Goal: Task Accomplishment & Management: Manage account settings

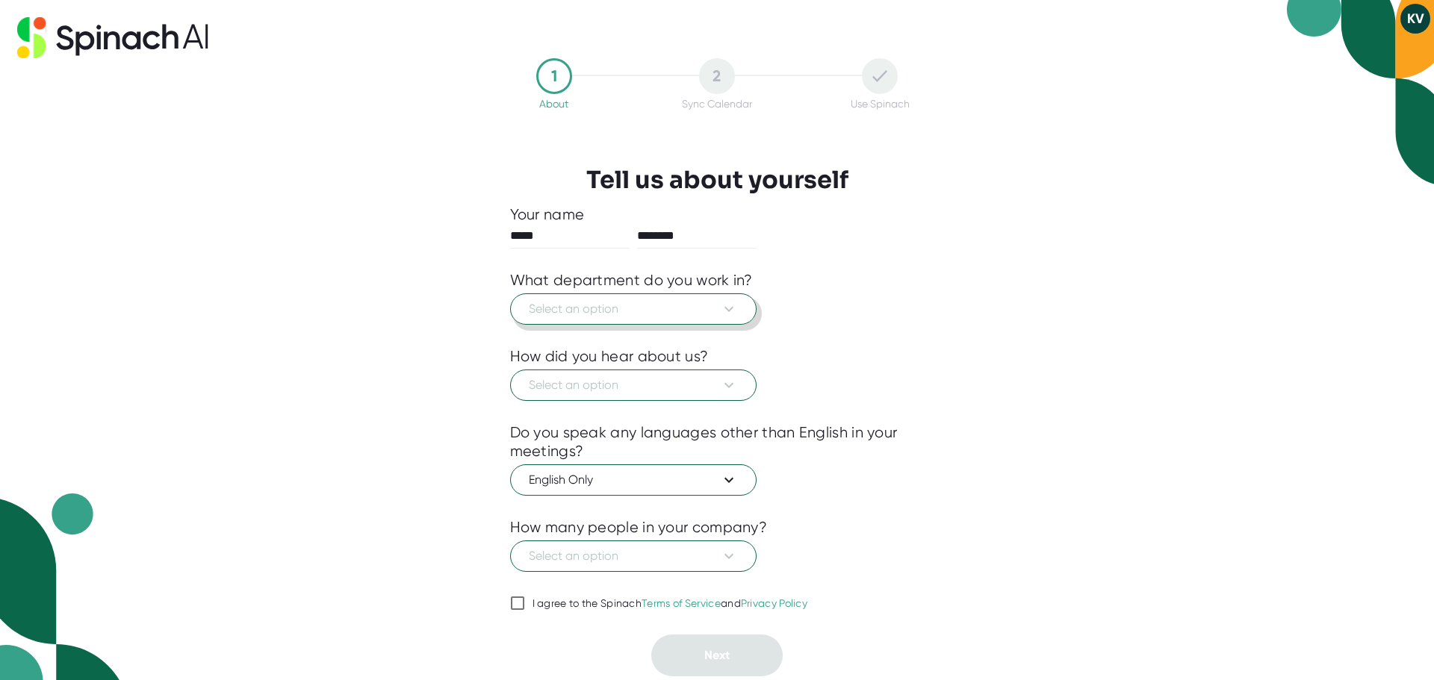
click at [733, 305] on icon at bounding box center [729, 309] width 18 height 18
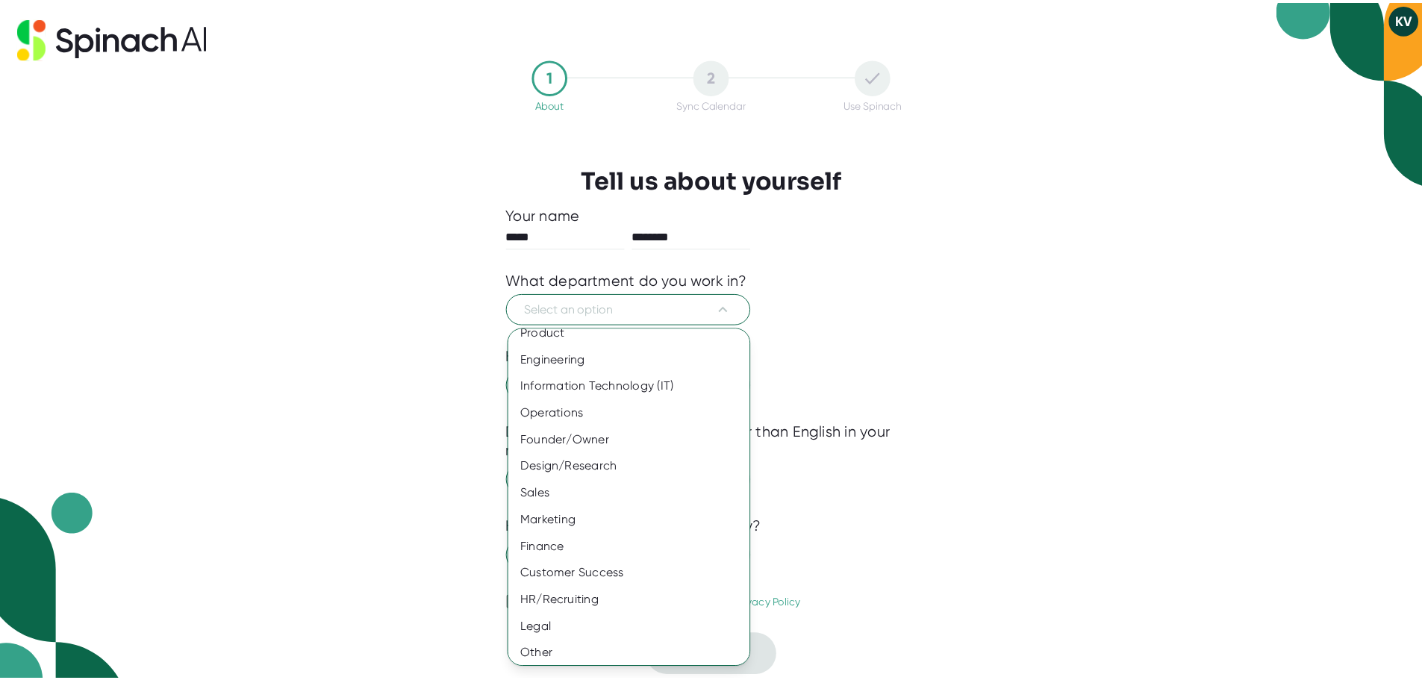
scroll to position [16, 0]
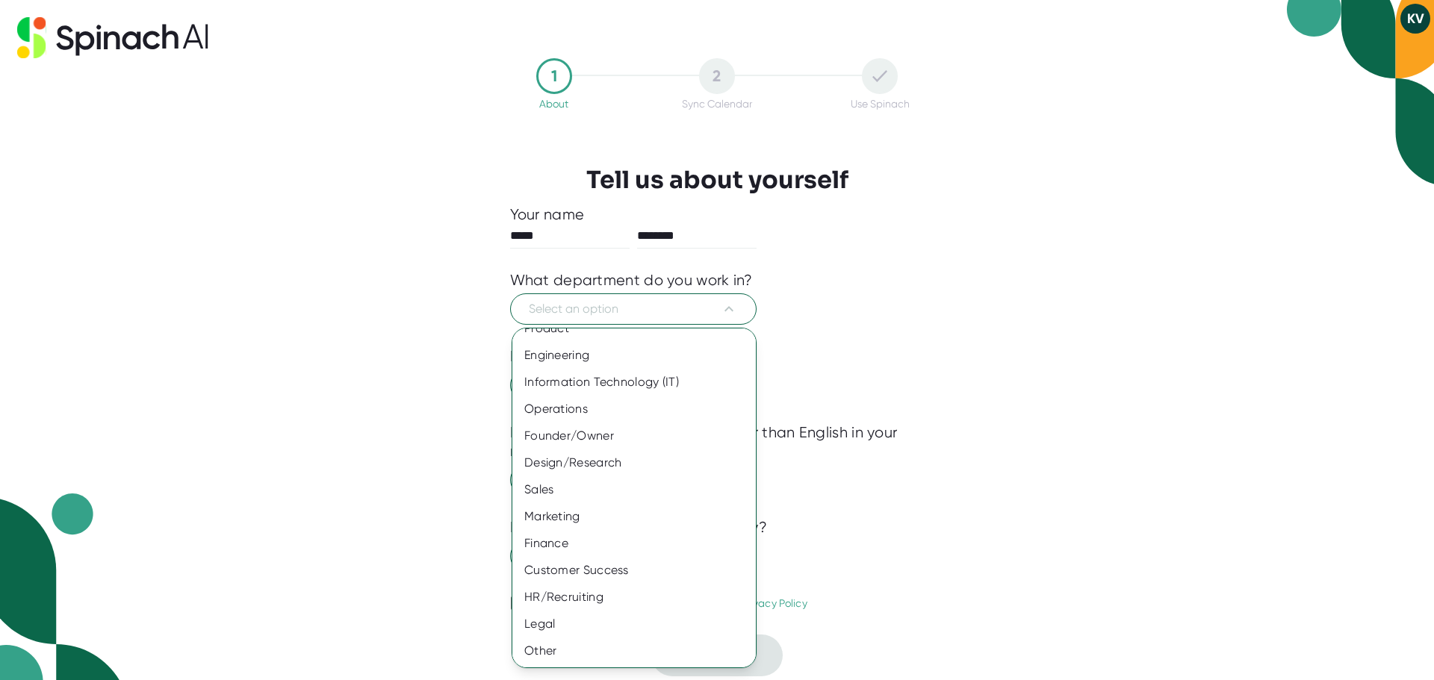
click at [554, 543] on div "Finance" at bounding box center [639, 543] width 255 height 27
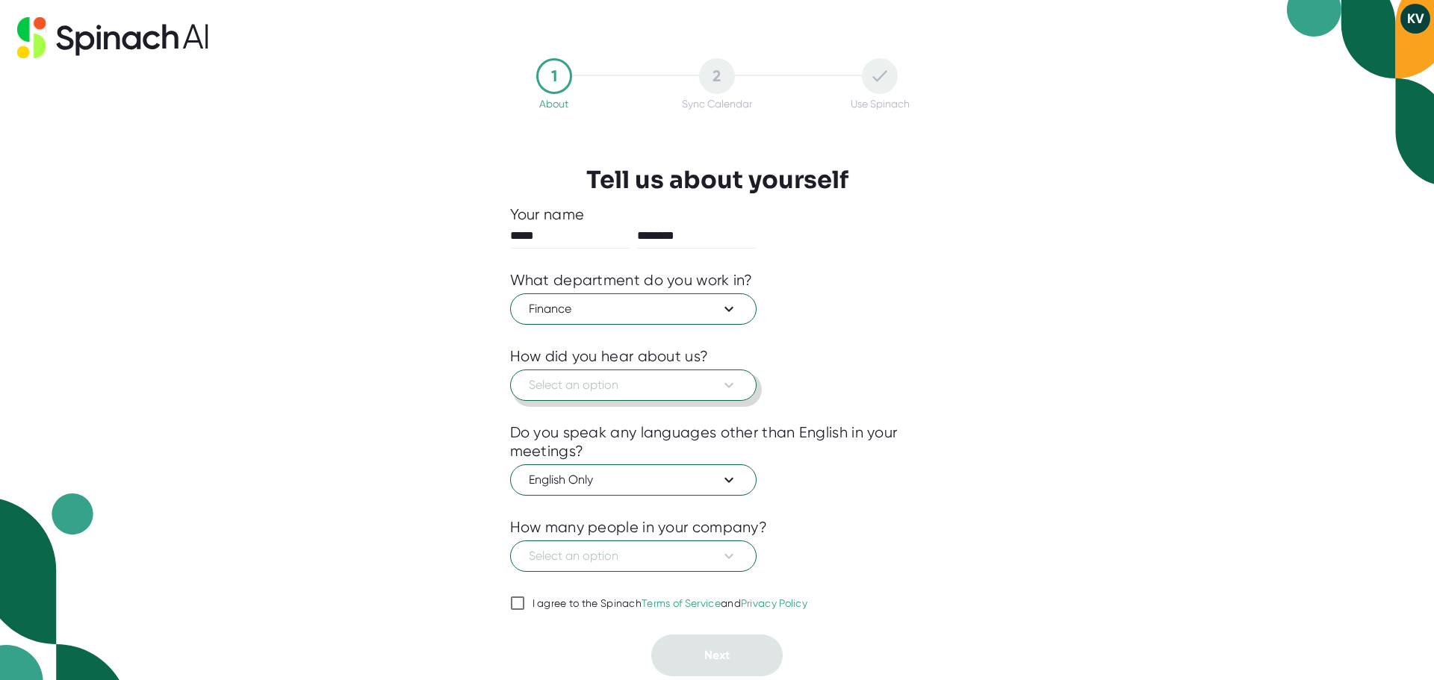
click at [727, 391] on icon at bounding box center [729, 385] width 18 height 18
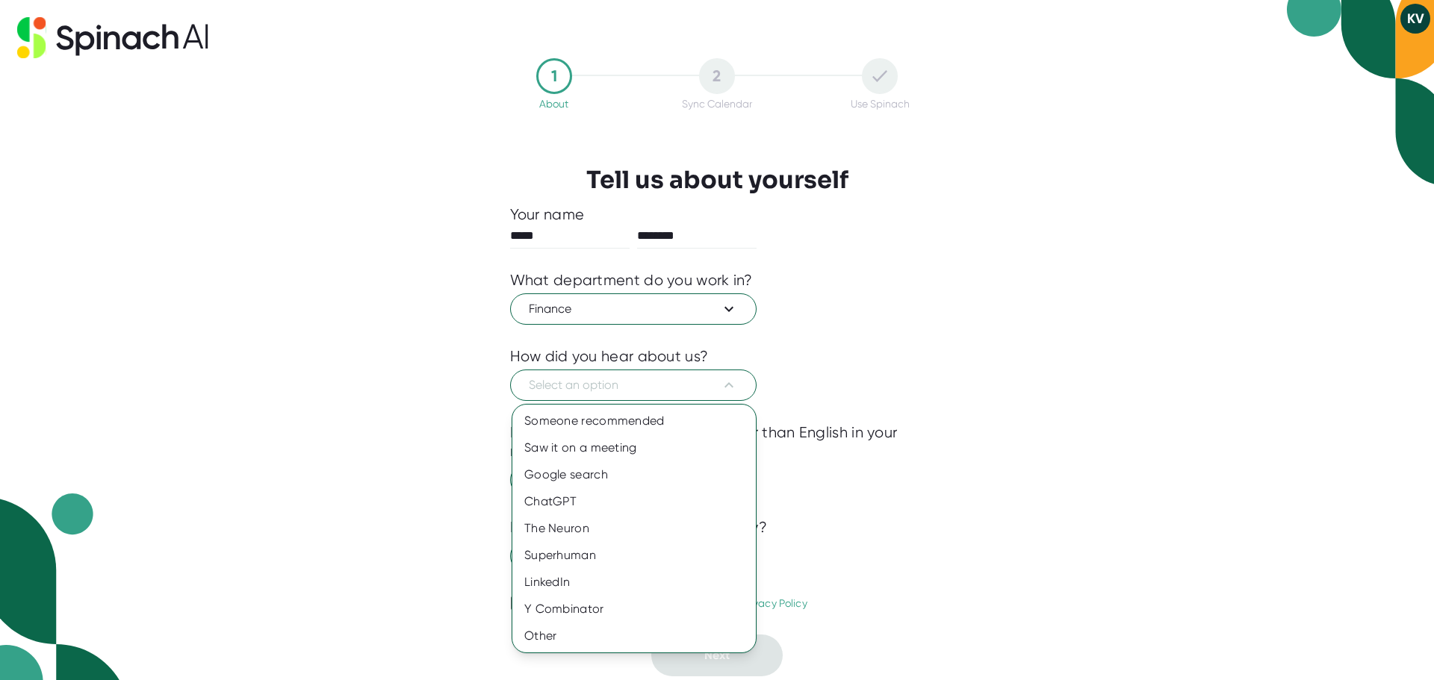
click at [609, 418] on div "Someone recommended" at bounding box center [633, 421] width 243 height 27
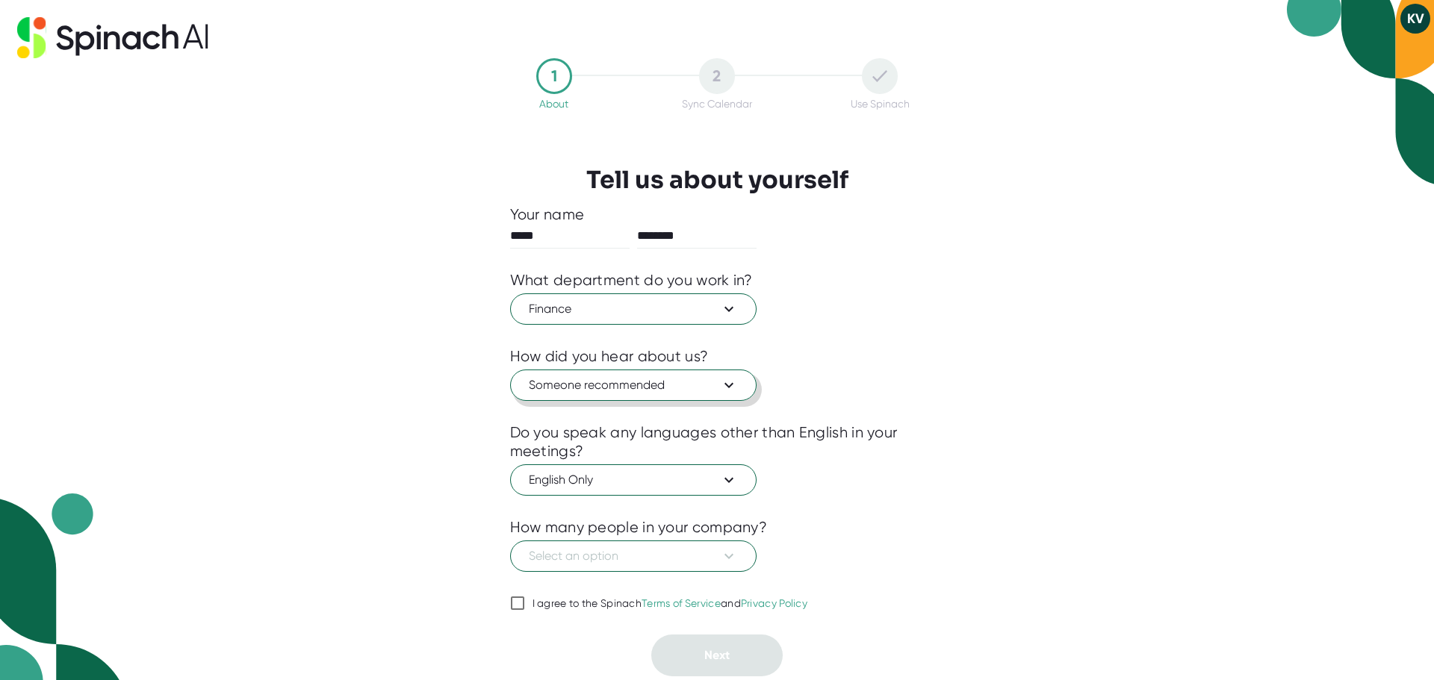
click at [726, 385] on icon at bounding box center [728, 385] width 9 height 5
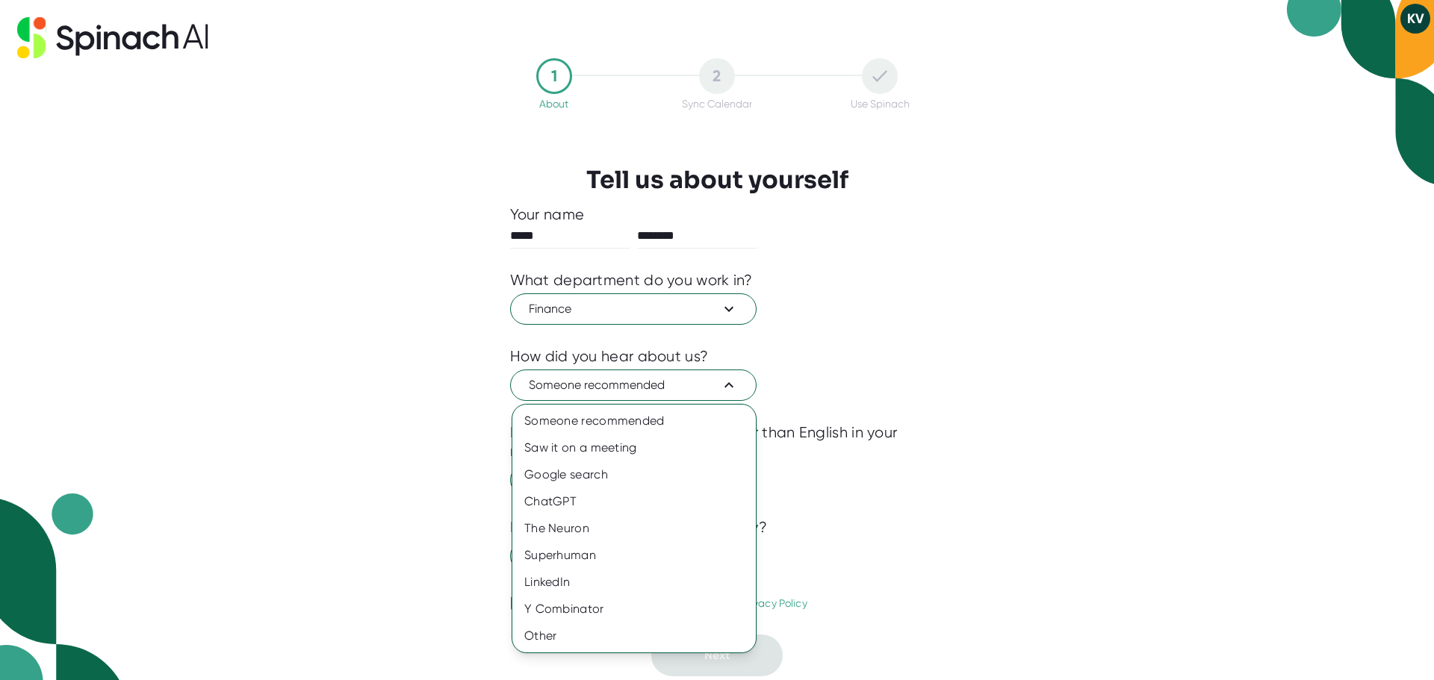
click at [551, 637] on div "Other" at bounding box center [633, 636] width 243 height 27
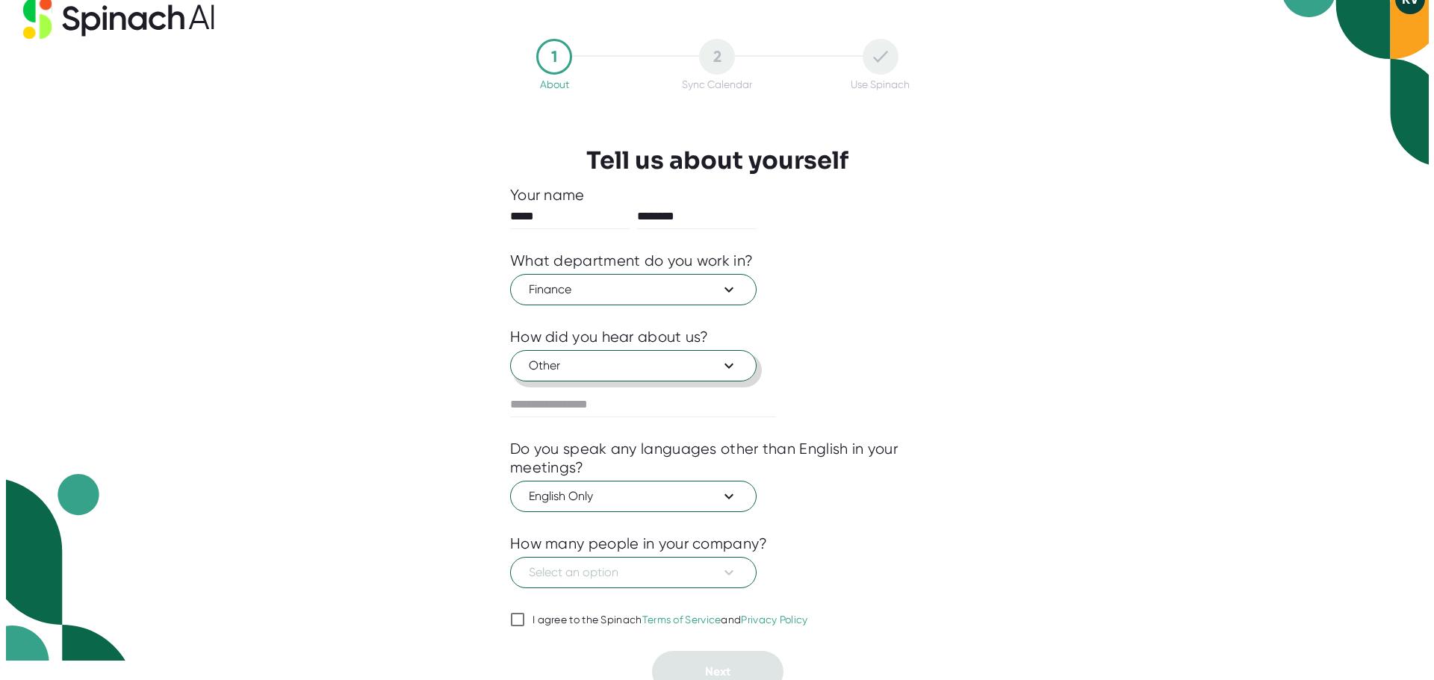
scroll to position [32, 0]
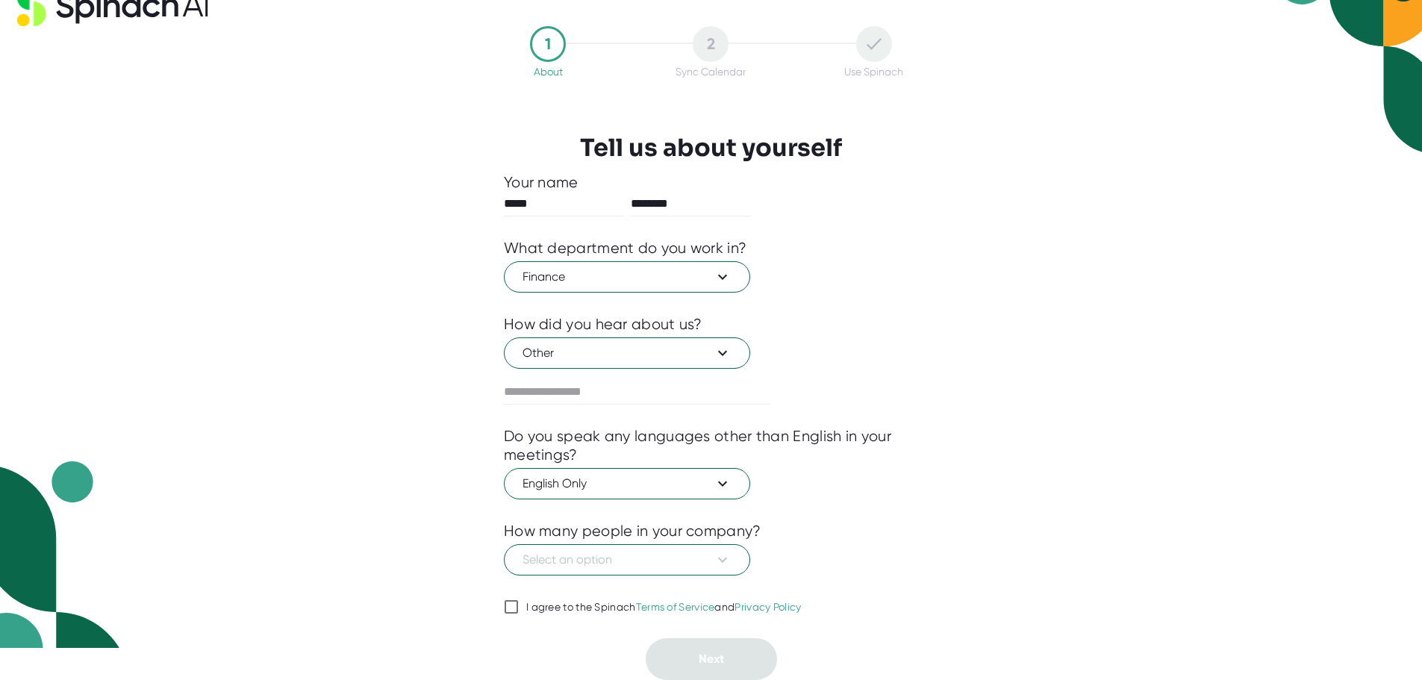
click at [615, 396] on input "text" at bounding box center [637, 392] width 266 height 24
click at [1036, 339] on div "1 About 2 Sync Calendar Use Spinach Tell us about yourself Your name ***** ****…" at bounding box center [711, 308] width 1422 height 680
click at [729, 359] on icon at bounding box center [723, 353] width 18 height 18
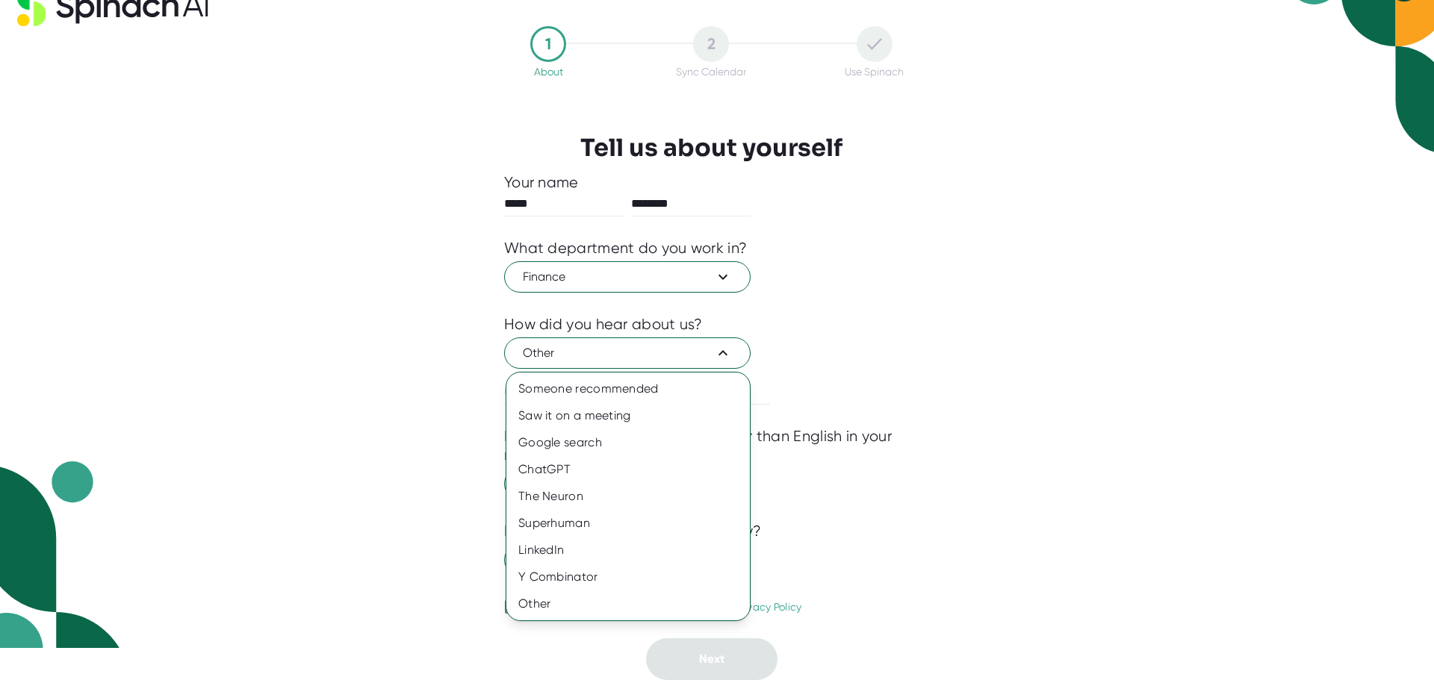
click at [586, 393] on div "Someone recommended" at bounding box center [627, 389] width 243 height 27
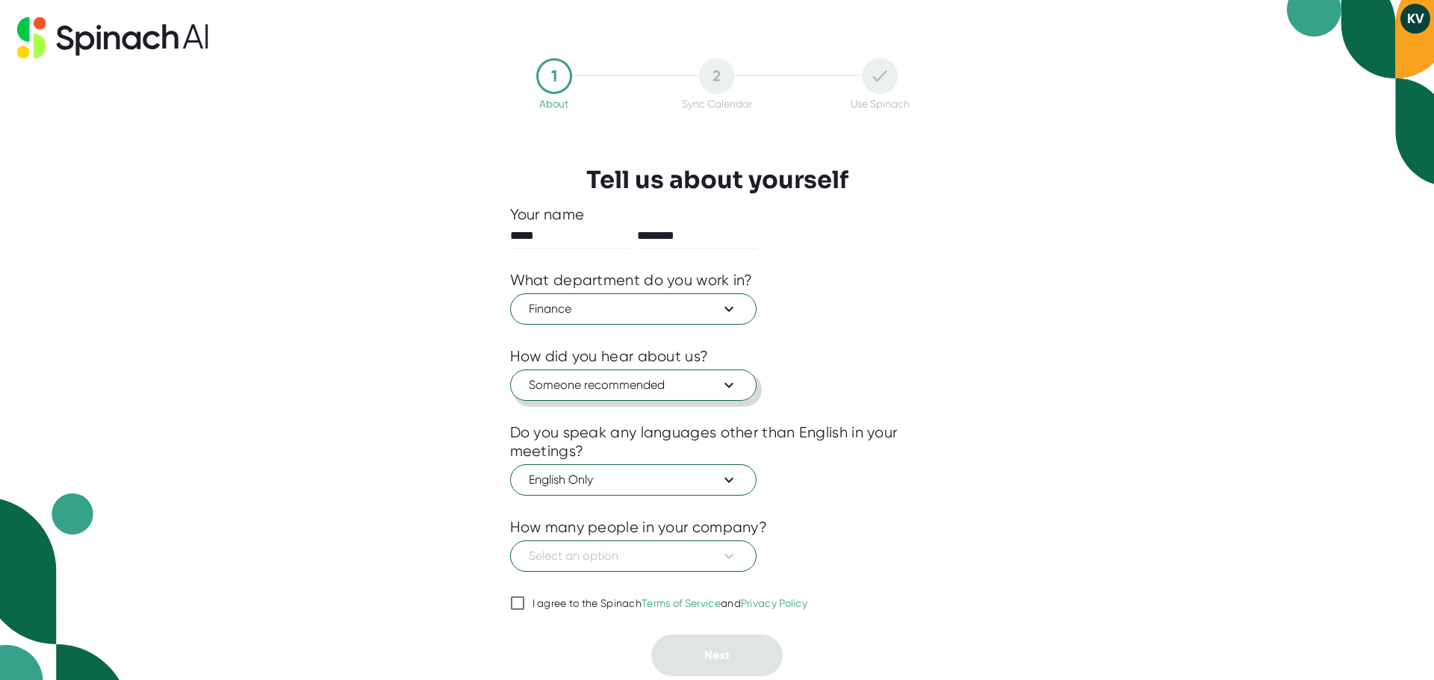
scroll to position [0, 0]
click at [734, 482] on icon at bounding box center [729, 480] width 18 height 18
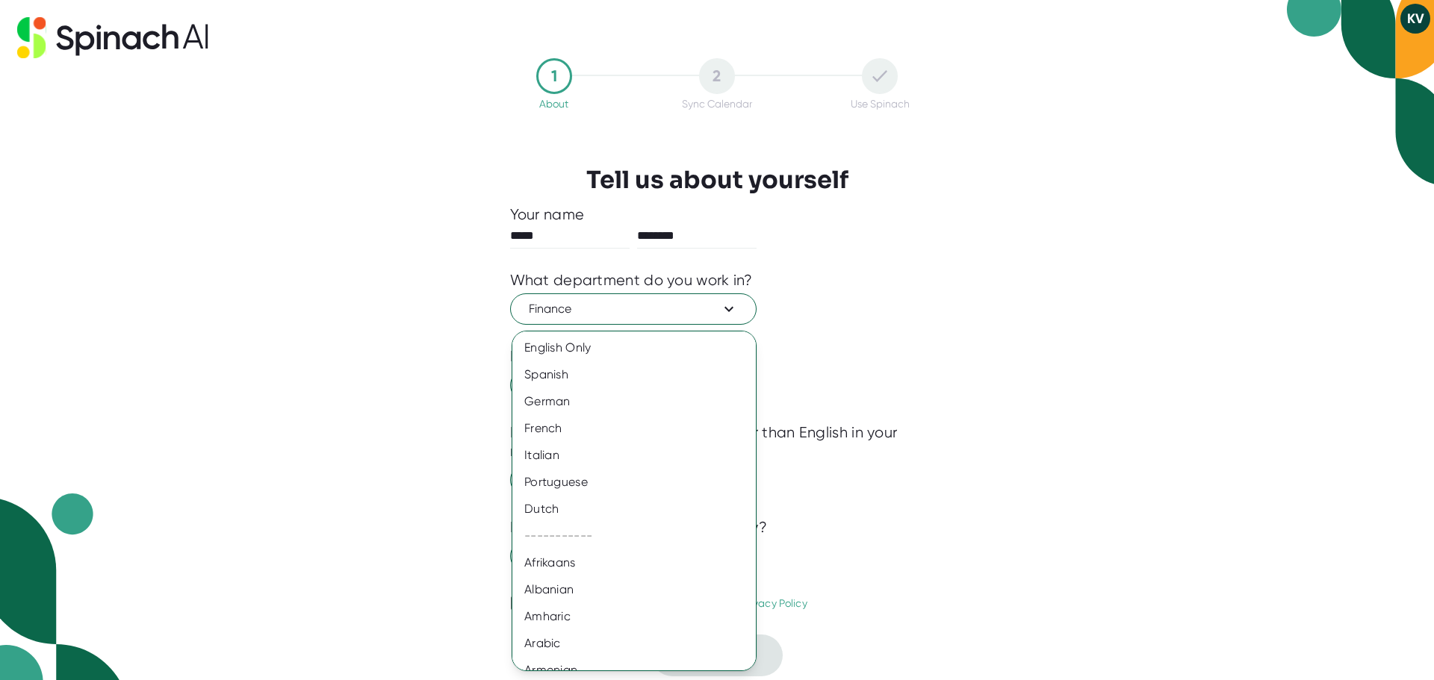
click at [585, 377] on div "Spanish" at bounding box center [639, 374] width 255 height 27
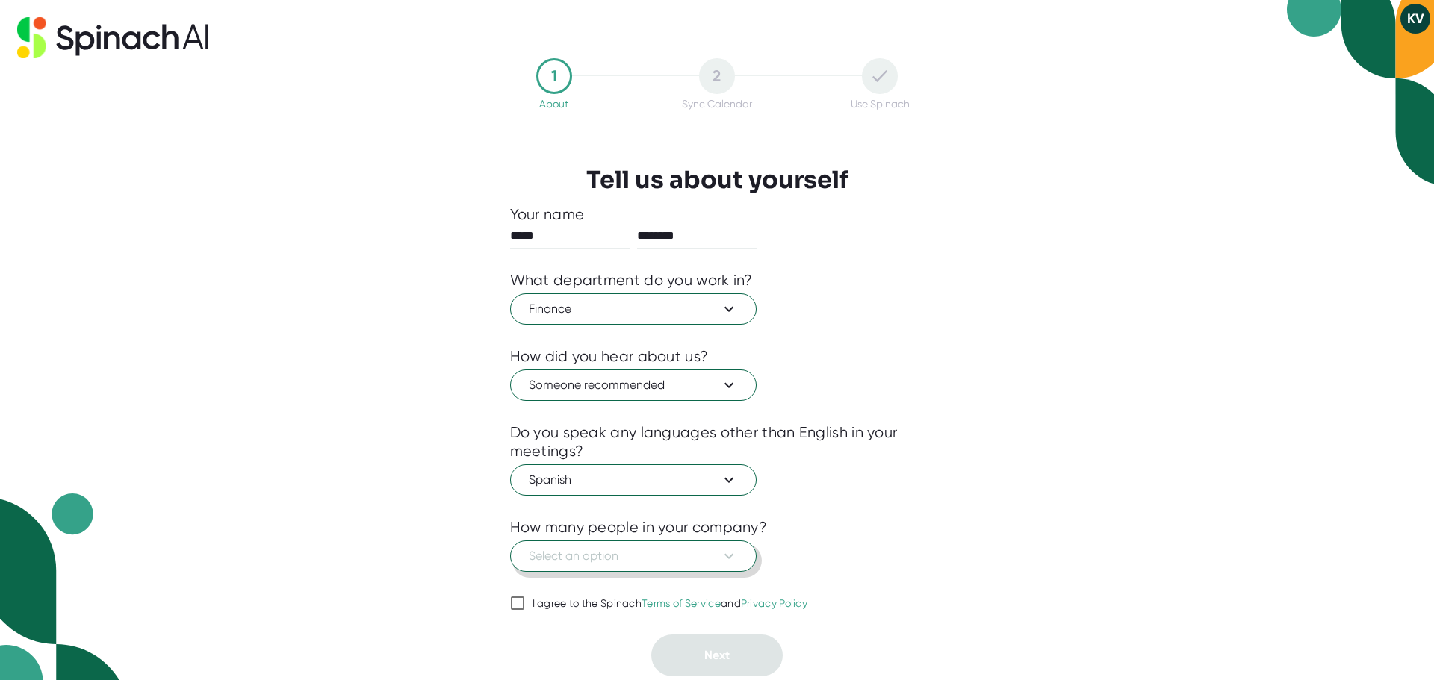
click at [732, 553] on icon at bounding box center [729, 556] width 18 height 18
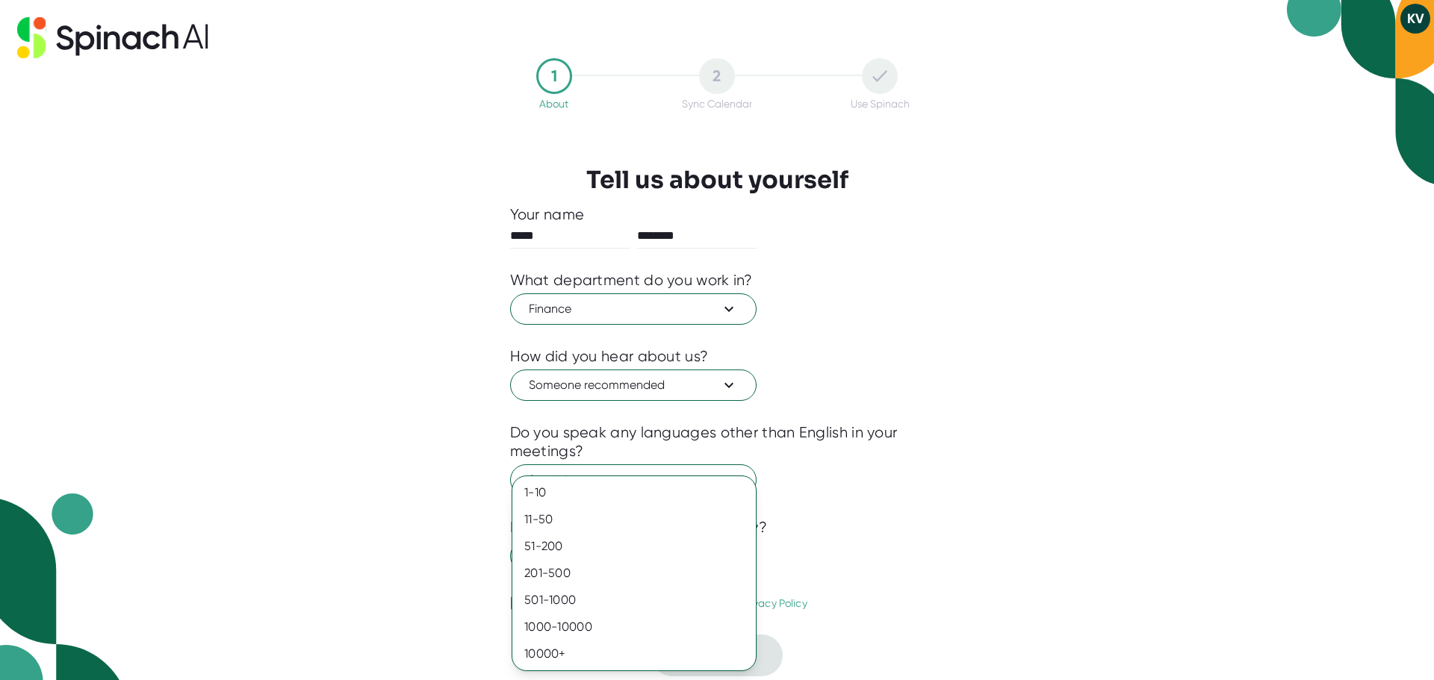
click at [545, 517] on div "11-50" at bounding box center [633, 519] width 243 height 27
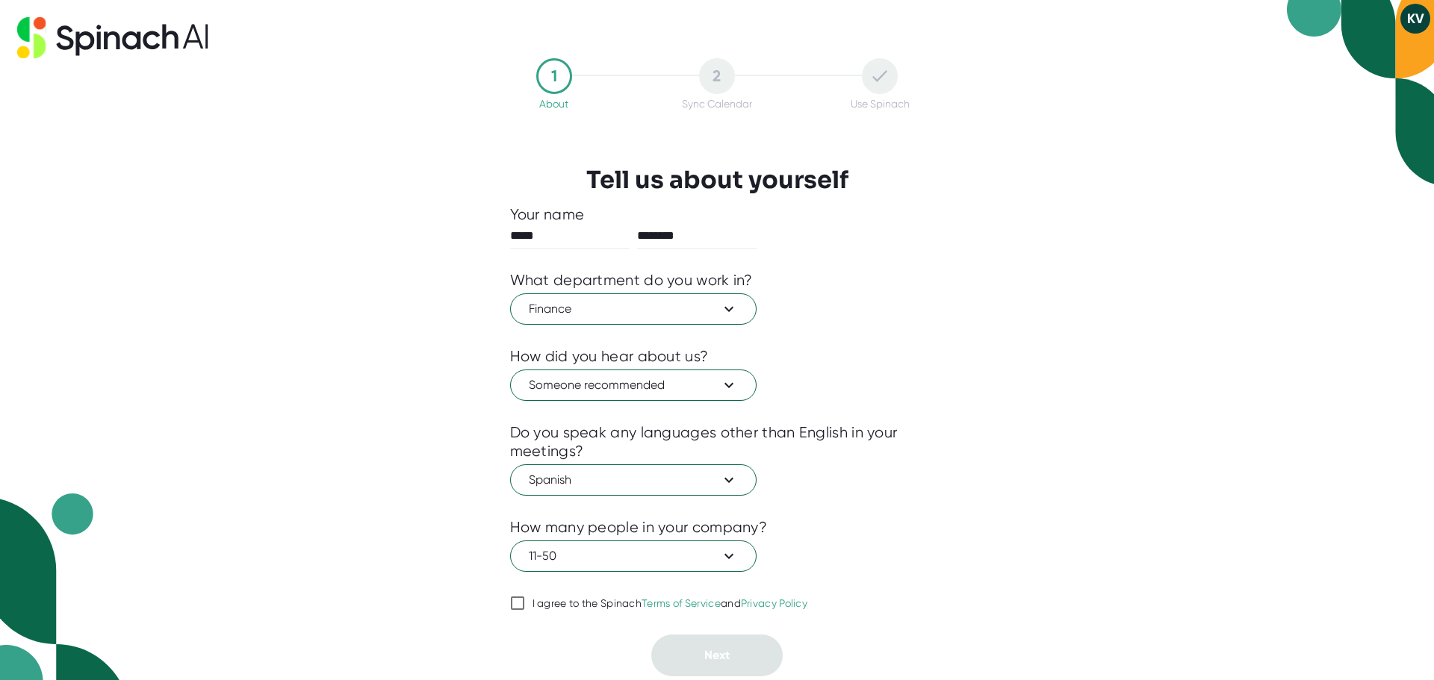
click at [520, 607] on input "I agree to the Spinach Terms of Service and Privacy Policy" at bounding box center [517, 603] width 15 height 18
checkbox input "true"
click at [734, 656] on button "Next" at bounding box center [716, 656] width 131 height 42
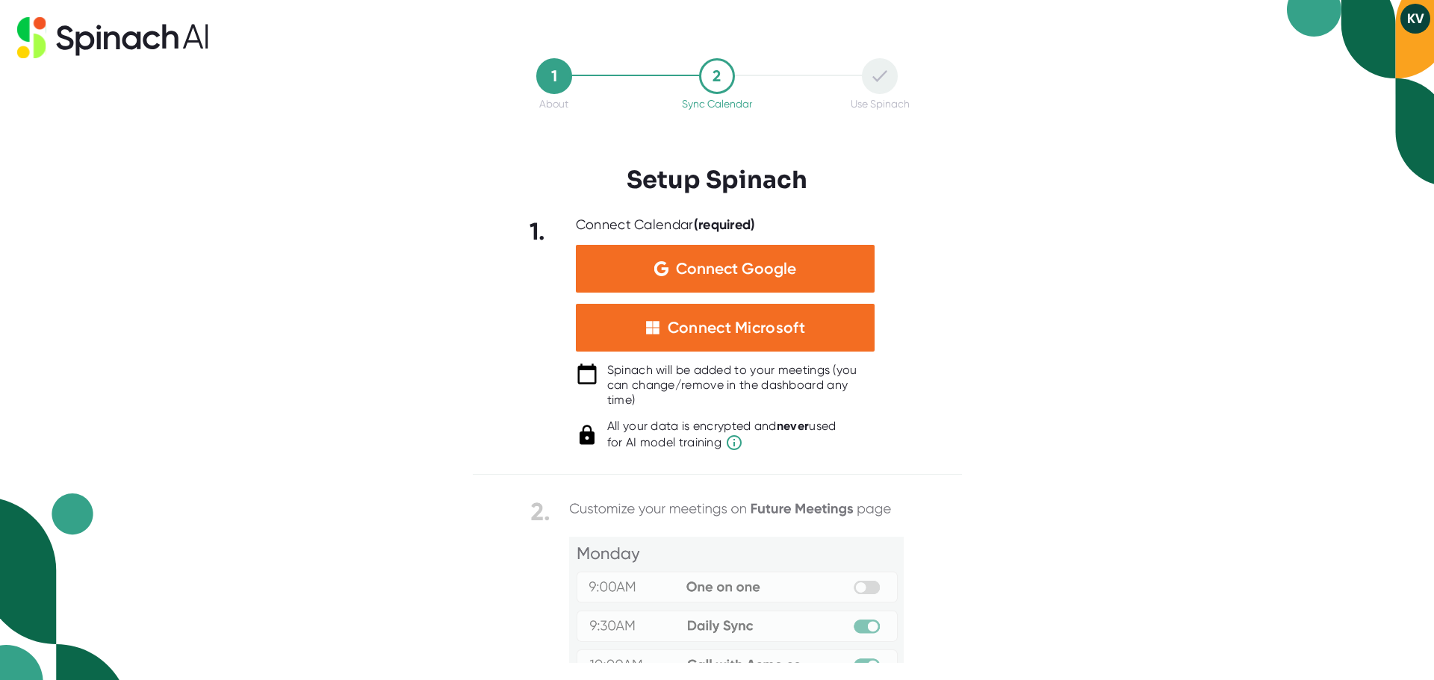
click at [747, 324] on div "Connect Microsoft" at bounding box center [736, 327] width 137 height 19
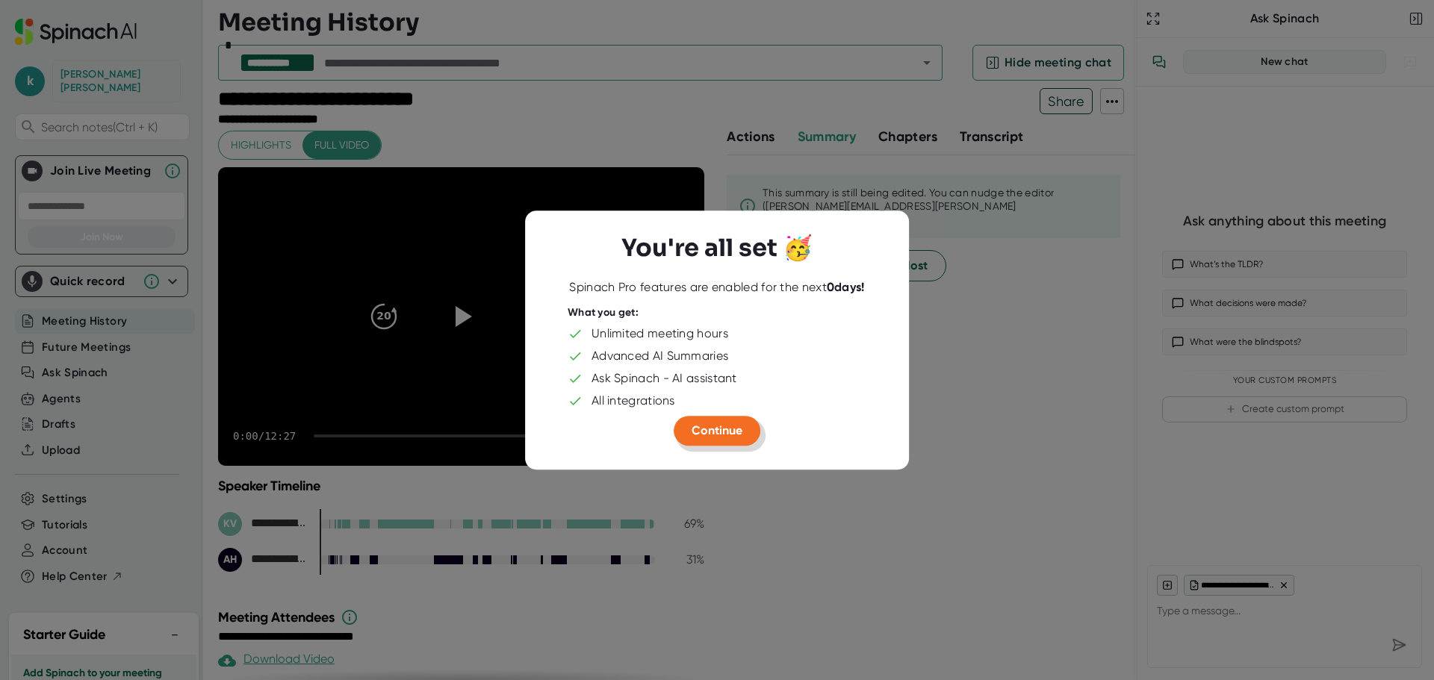
click at [720, 432] on span "Continue" at bounding box center [716, 430] width 51 height 14
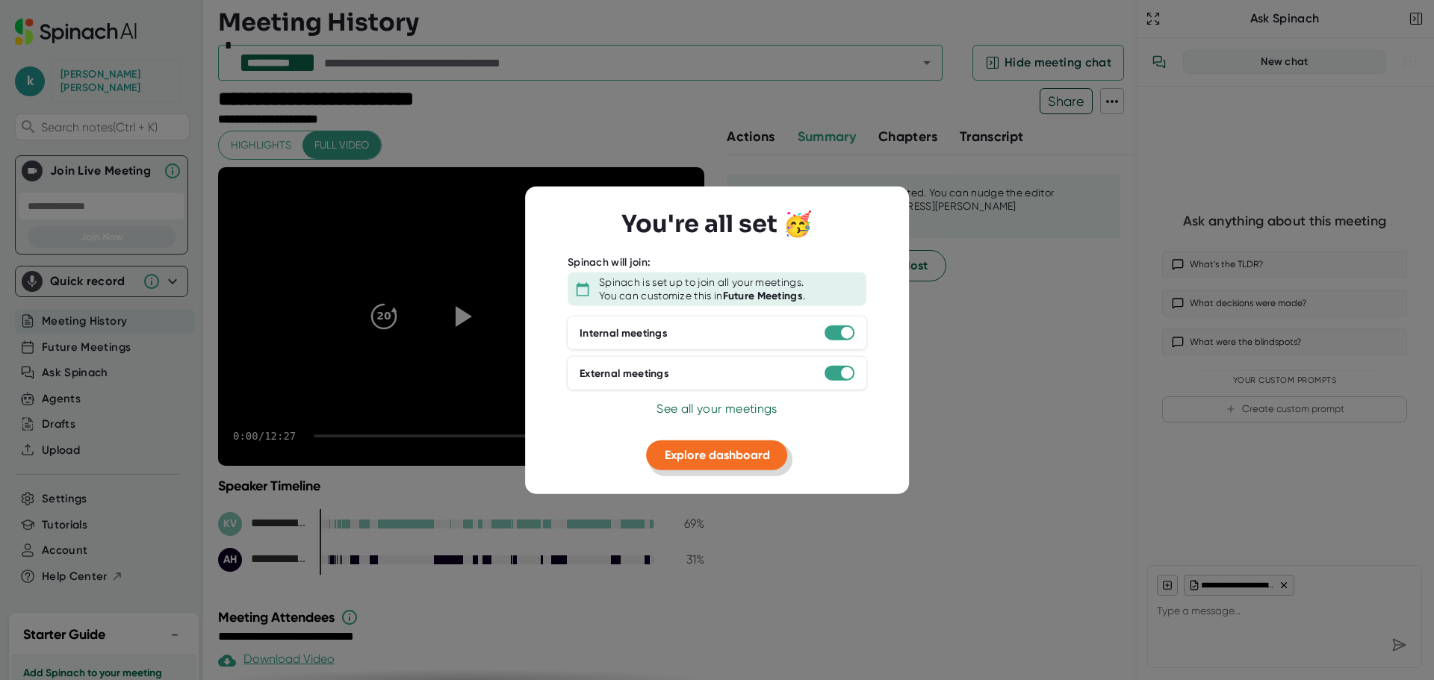
click at [748, 461] on span "Explore dashboard" at bounding box center [717, 455] width 105 height 14
type textarea "x"
